Goal: Task Accomplishment & Management: Use online tool/utility

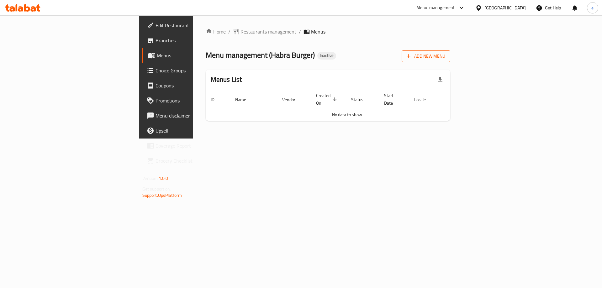
click at [446, 57] on span "Add New Menu" at bounding box center [426, 56] width 39 height 8
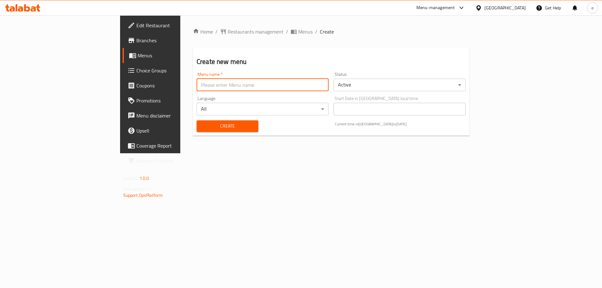
click at [312, 90] on input "text" at bounding box center [263, 85] width 132 height 13
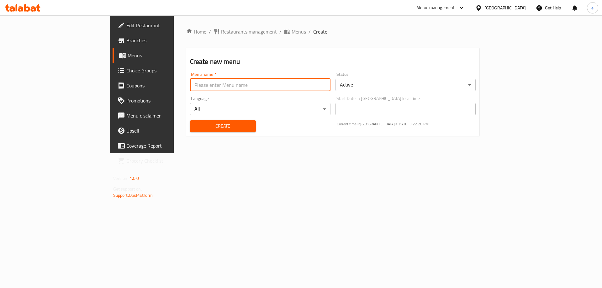
type input "Final Menu"
click at [195, 125] on span "Create" at bounding box center [223, 126] width 56 height 8
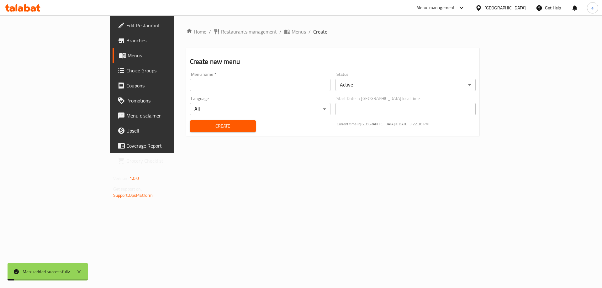
click at [284, 34] on span "breadcrumb" at bounding box center [288, 32] width 8 height 6
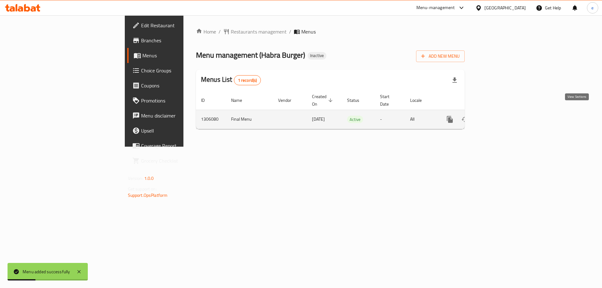
click at [499, 116] on icon "enhanced table" at bounding box center [496, 120] width 8 height 8
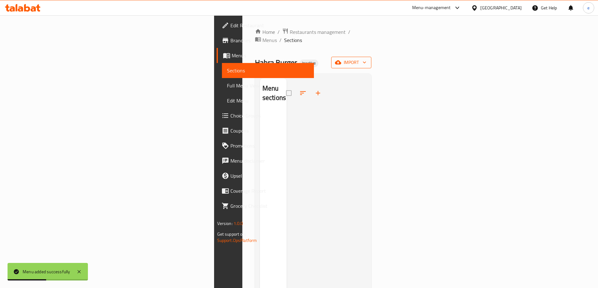
click at [341, 59] on icon "button" at bounding box center [338, 62] width 6 height 6
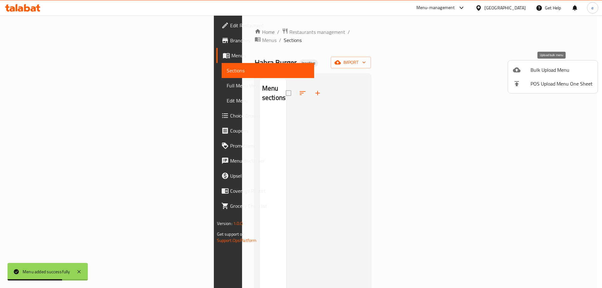
click at [537, 70] on span "Bulk Upload Menu" at bounding box center [562, 70] width 62 height 8
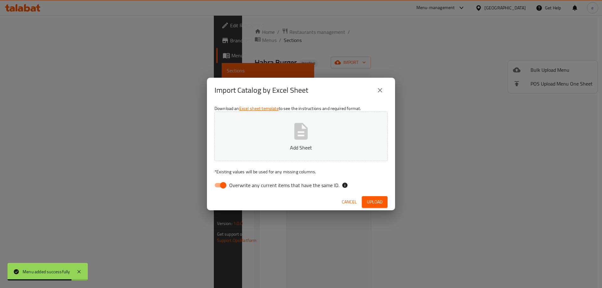
drag, startPoint x: 222, startPoint y: 184, endPoint x: 293, endPoint y: 141, distance: 82.6
click at [222, 183] on input "Overwrite any current items that have the same ID." at bounding box center [224, 185] width 36 height 12
checkbox input "false"
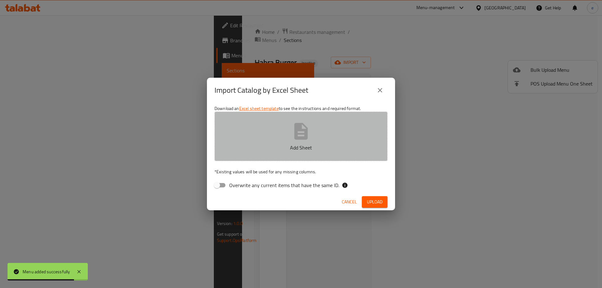
click at [294, 140] on icon "button" at bounding box center [301, 131] width 20 height 20
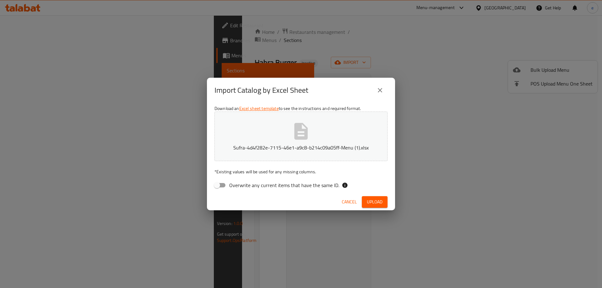
drag, startPoint x: 374, startPoint y: 199, endPoint x: 596, endPoint y: 186, distance: 222.8
click at [374, 199] on span "Upload" at bounding box center [375, 202] width 16 height 8
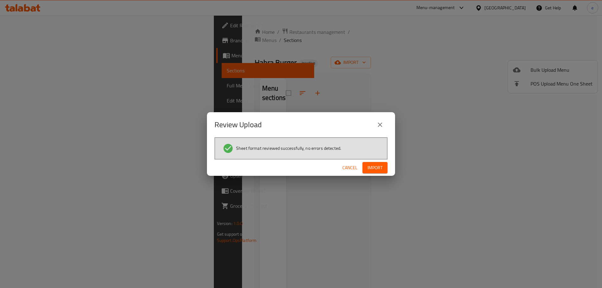
drag, startPoint x: 376, startPoint y: 166, endPoint x: 406, endPoint y: 166, distance: 29.5
click at [376, 166] on span "Import" at bounding box center [375, 168] width 15 height 8
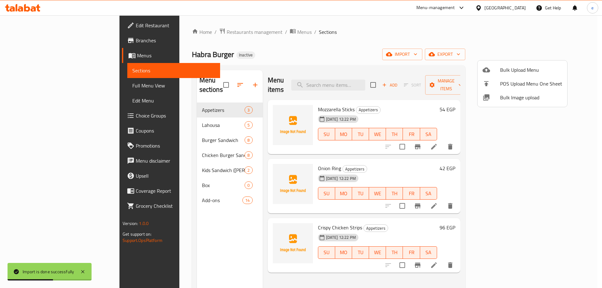
click at [60, 84] on div at bounding box center [301, 144] width 602 height 288
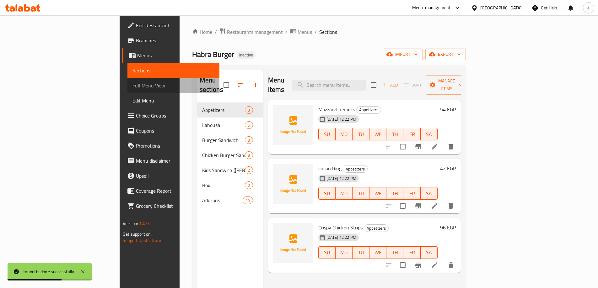
click at [132, 86] on span "Full Menu View" at bounding box center [173, 86] width 82 height 8
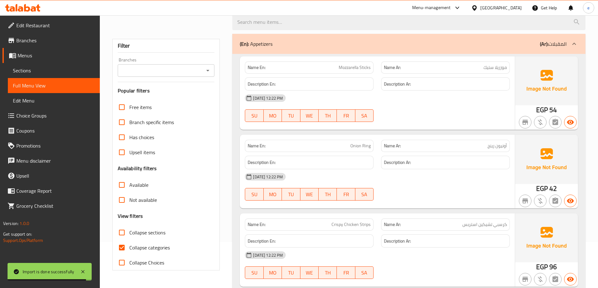
scroll to position [94, 0]
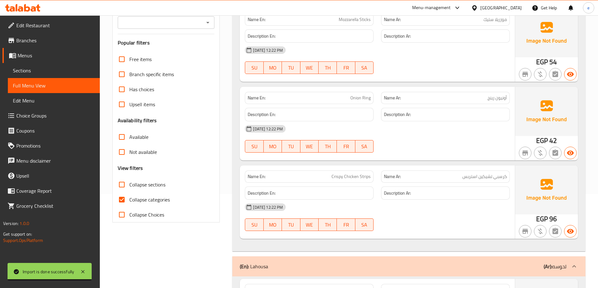
click at [144, 199] on span "Collapse categories" at bounding box center [149, 200] width 40 height 8
click at [129, 199] on input "Collapse categories" at bounding box center [121, 199] width 15 height 15
checkbox input "false"
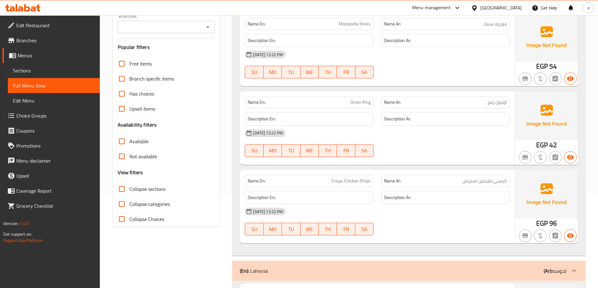
scroll to position [0, 0]
